Goal: Transaction & Acquisition: Purchase product/service

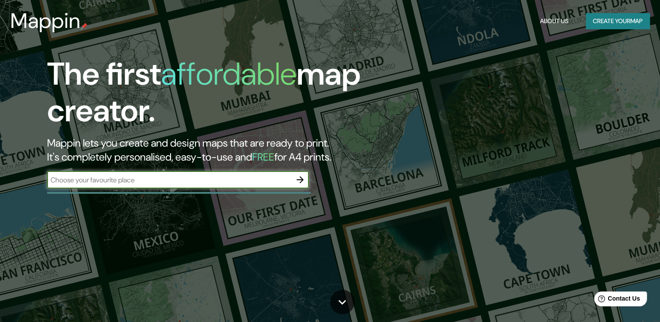
click at [222, 185] on div "​" at bounding box center [178, 179] width 262 height 17
type input "parque agua azul guadalajara jalisco"
click at [300, 177] on icon "button" at bounding box center [300, 179] width 7 height 7
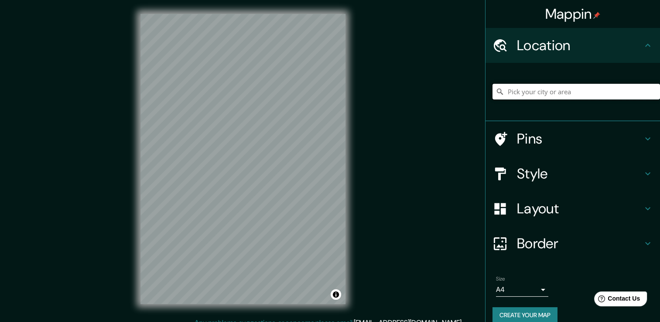
click at [539, 94] on input "Pick your city or area" at bounding box center [577, 92] width 168 height 16
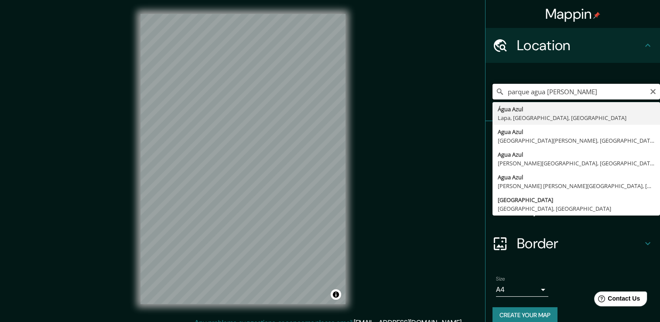
drag, startPoint x: 522, startPoint y: 92, endPoint x: 500, endPoint y: 97, distance: 22.8
click at [500, 97] on input "parque agua azul guada" at bounding box center [577, 92] width 168 height 16
click at [501, 88] on input "agua azul guadalajara" at bounding box center [577, 92] width 168 height 16
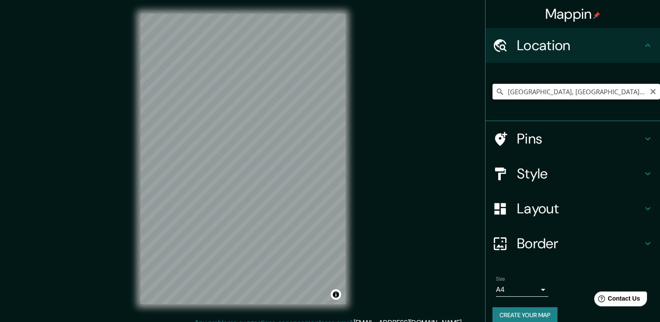
click at [542, 95] on input "Calle Agua Azul, 44986 Guadalajara, Jalisco, México" at bounding box center [577, 92] width 168 height 16
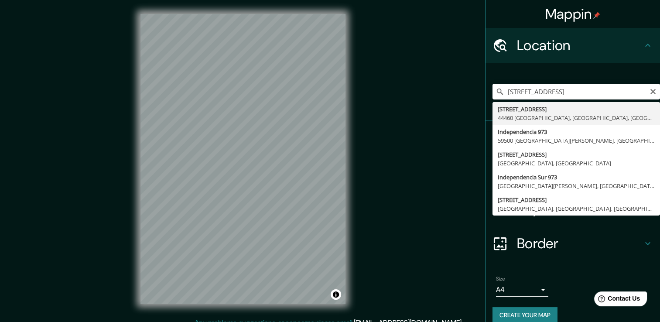
type input "Calzada Independencia Sur 973, 44460 Guadalajara, Jalisco, México"
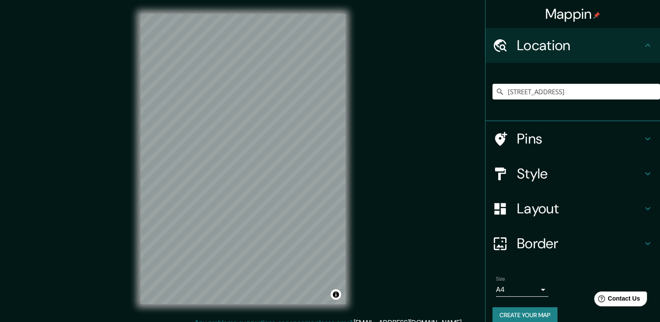
click at [623, 135] on h4 "Pins" at bounding box center [580, 138] width 126 height 17
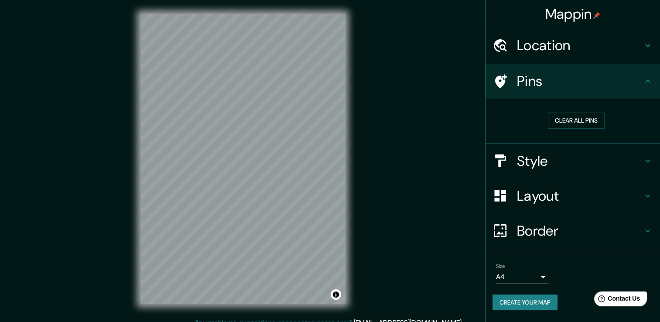
click at [499, 83] on icon at bounding box center [501, 81] width 12 height 14
click at [651, 156] on icon at bounding box center [648, 161] width 10 height 10
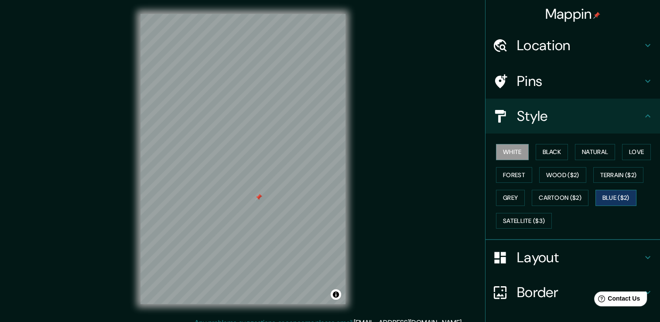
click at [620, 196] on button "Blue ($2)" at bounding box center [616, 198] width 41 height 16
click at [643, 256] on icon at bounding box center [648, 257] width 10 height 10
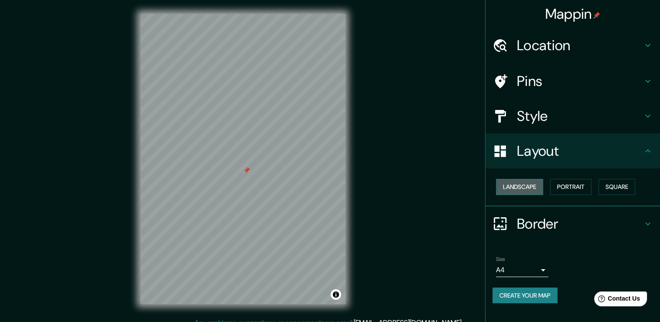
click at [527, 181] on button "Landscape" at bounding box center [519, 187] width 47 height 16
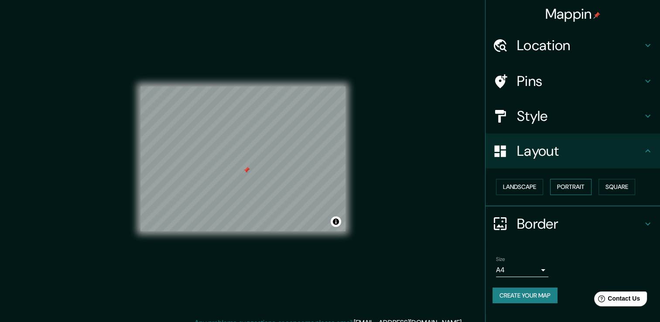
click at [580, 189] on button "Portrait" at bounding box center [570, 187] width 41 height 16
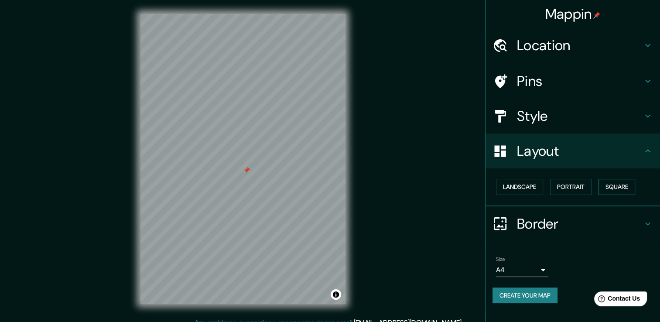
click at [617, 187] on button "Square" at bounding box center [617, 187] width 37 height 16
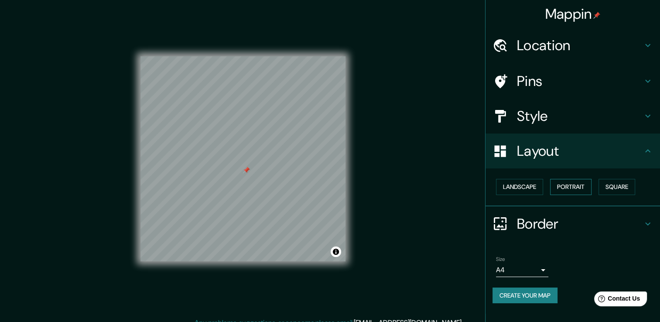
click at [574, 190] on button "Portrait" at bounding box center [570, 187] width 41 height 16
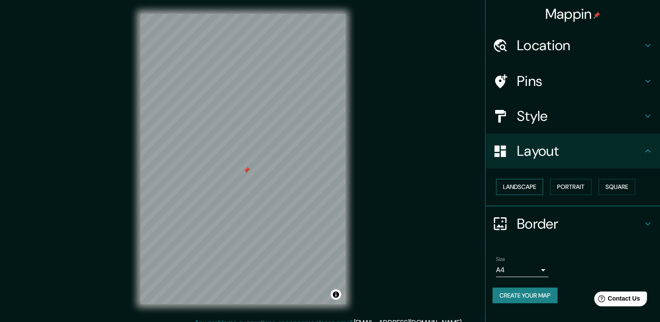
click at [537, 186] on button "Landscape" at bounding box center [519, 187] width 47 height 16
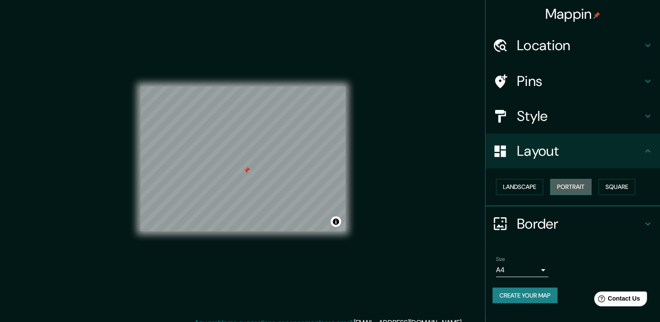
click at [575, 181] on button "Portrait" at bounding box center [570, 187] width 41 height 16
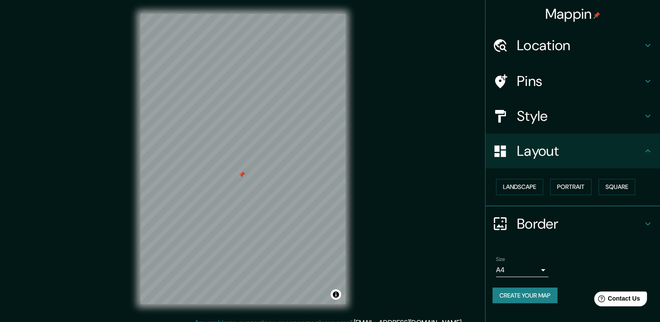
click at [547, 268] on body "Mappin Location Calzada Independencia Sur 973, 44460 Guadalajara, Jalisco, Méxi…" at bounding box center [330, 161] width 660 height 322
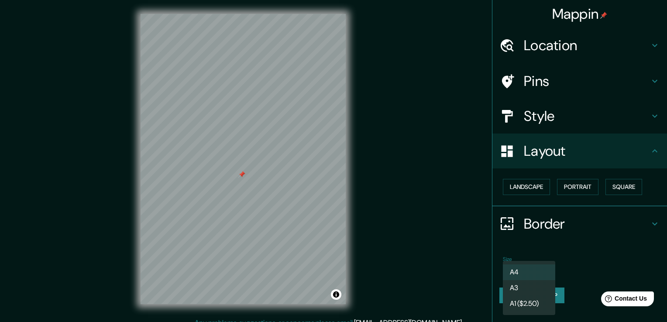
click at [529, 285] on li "A3" at bounding box center [529, 288] width 52 height 16
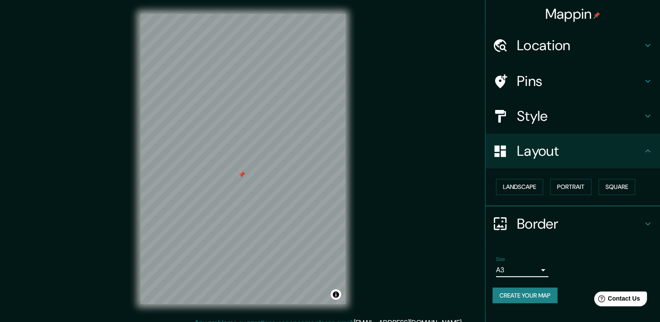
click at [538, 270] on body "Mappin Location Calzada Independencia Sur 973, 44460 Guadalajara, Jalisco, Méxi…" at bounding box center [330, 161] width 660 height 322
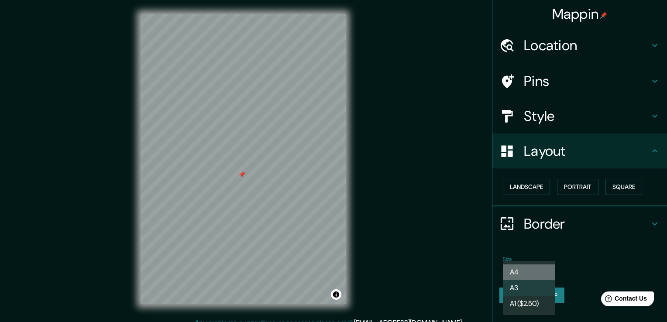
click at [515, 273] on li "A4" at bounding box center [529, 273] width 52 height 16
type input "single"
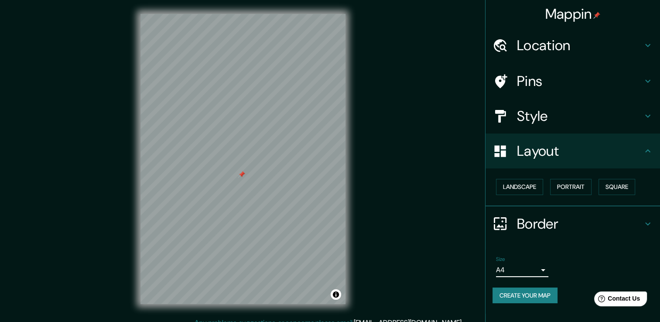
click at [644, 115] on icon at bounding box center [648, 116] width 10 height 10
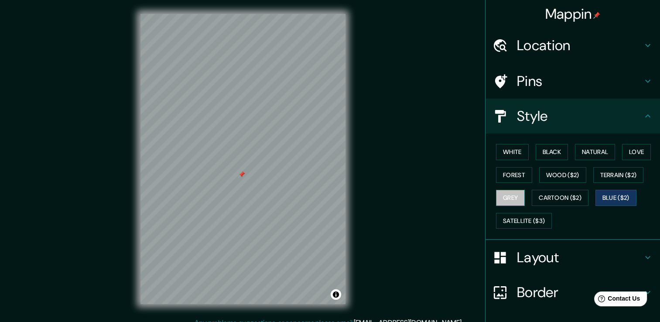
click at [504, 194] on button "Grey" at bounding box center [510, 198] width 29 height 16
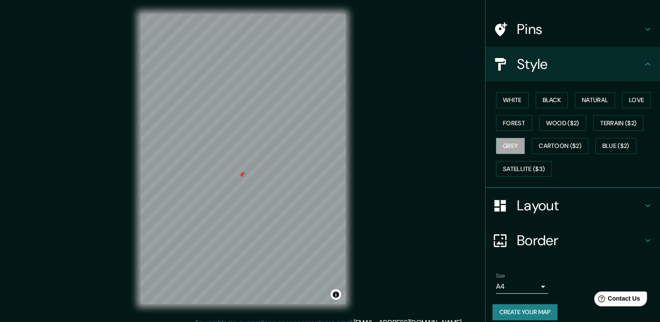
scroll to position [59, 0]
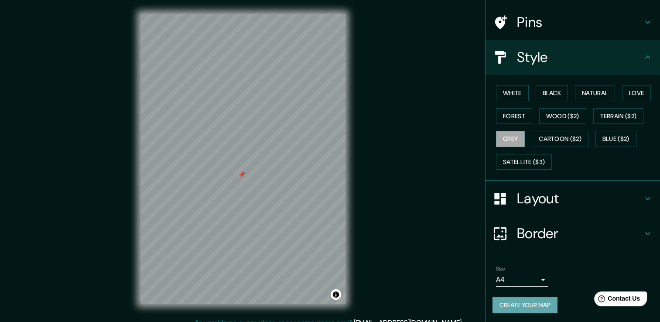
click at [535, 299] on button "Create your map" at bounding box center [525, 305] width 65 height 16
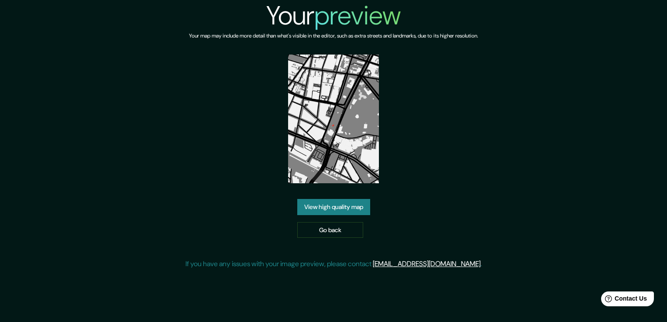
drag, startPoint x: 343, startPoint y: 163, endPoint x: 410, endPoint y: 127, distance: 76.6
click at [410, 127] on div "Your preview Your map may include more detail than what's visible in the editor…" at bounding box center [334, 138] width 296 height 276
